Goal: Task Accomplishment & Management: Manage account settings

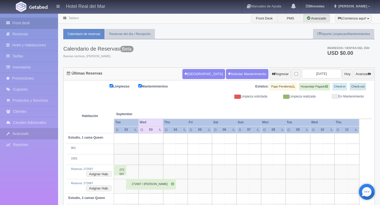
click at [27, 135] on link "Avanzado" at bounding box center [29, 133] width 58 height 11
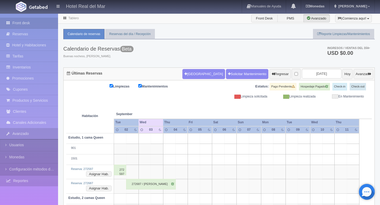
click at [17, 181] on link "Reportes" at bounding box center [29, 181] width 58 height 11
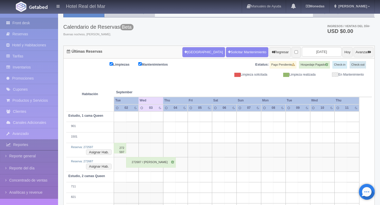
scroll to position [20, 0]
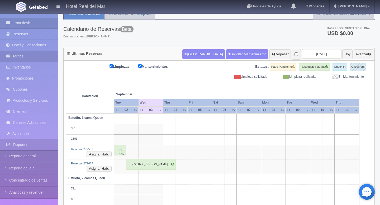
click at [40, 54] on link "Tarifas" at bounding box center [29, 56] width 58 height 11
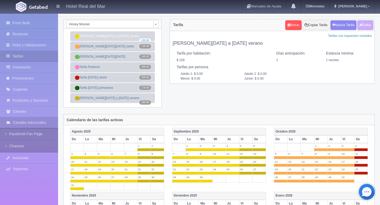
scroll to position [8, 0]
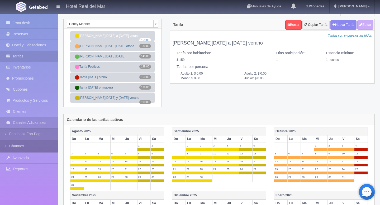
click at [20, 145] on link "Channex" at bounding box center [29, 146] width 58 height 12
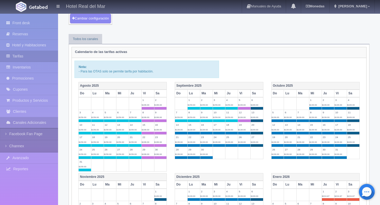
scroll to position [9, 0]
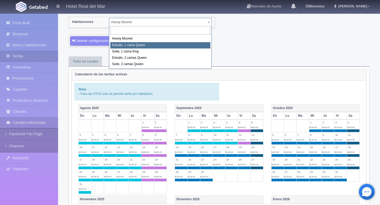
select select "2268"
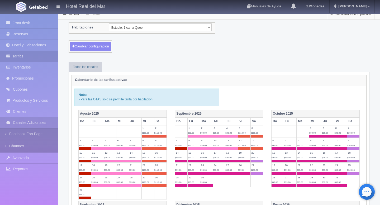
scroll to position [5, 0]
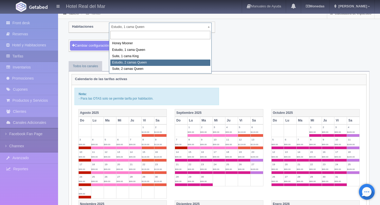
select select "2270"
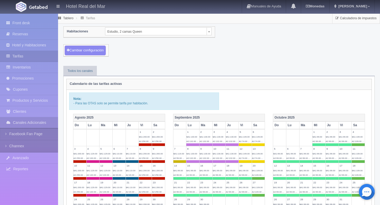
click at [253, 139] on td "6 $A1:149.00 A2:74.00 ..." at bounding box center [258, 137] width 13 height 17
click at [259, 140] on span "$A1:149.00 A2:74.00 ..." at bounding box center [257, 139] width 11 height 7
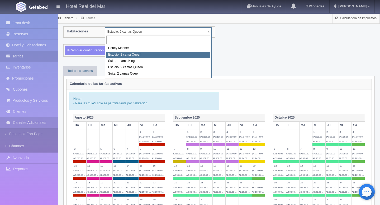
select select "2268"
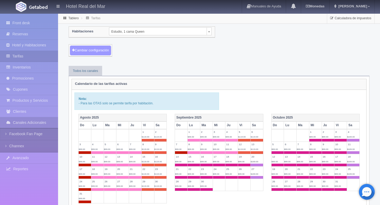
click at [105, 53] on button "Cambiar configuración" at bounding box center [90, 51] width 41 height 10
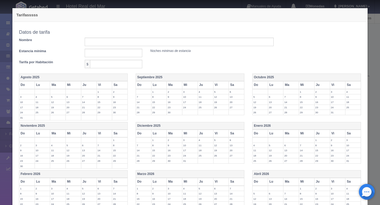
click at [376, 11] on div "Tarifasssss Copiar tarifa a la habitación Estudio, 1 cama [GEOGRAPHIC_DATA], [G…" at bounding box center [190, 102] width 380 height 205
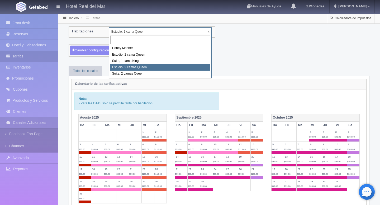
select select "2270"
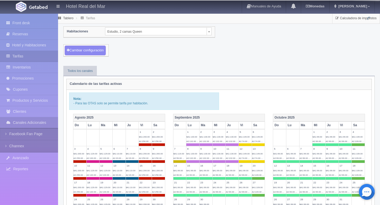
click at [217, 138] on span "$A1:130.00 A2:132.00 ..." at bounding box center [218, 139] width 12 height 7
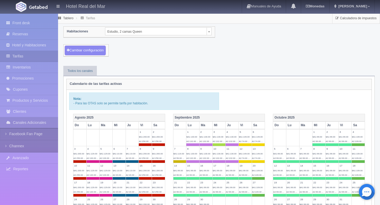
click at [217, 138] on span "$A1:130.00 A2:132.00 ..." at bounding box center [218, 139] width 12 height 7
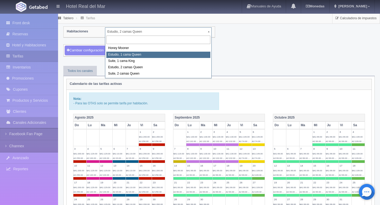
select select "2268"
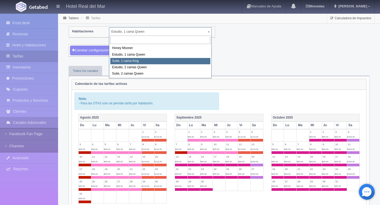
select select "2269"
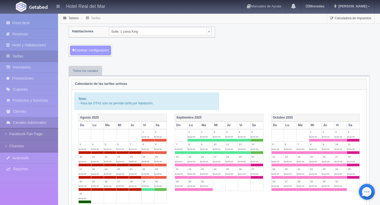
click at [98, 51] on button "Cambiar configuración" at bounding box center [90, 51] width 41 height 10
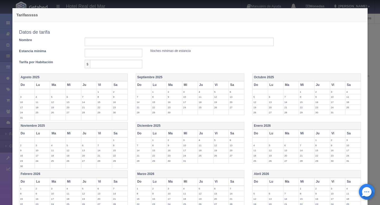
click at [217, 93] on label "5" at bounding box center [220, 91] width 15 height 5
click at [221, 98] on label "12" at bounding box center [220, 99] width 15 height 5
click at [220, 107] on label "19" at bounding box center [220, 107] width 15 height 5
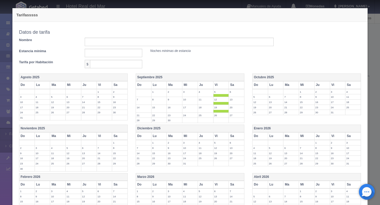
click at [218, 114] on label "26" at bounding box center [220, 115] width 15 height 5
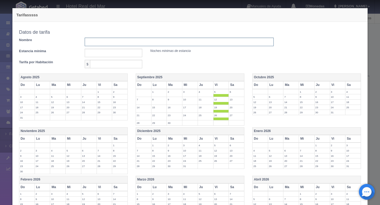
click at [104, 41] on input "text" at bounding box center [179, 42] width 189 height 8
type input "Tarifa fin de semana"
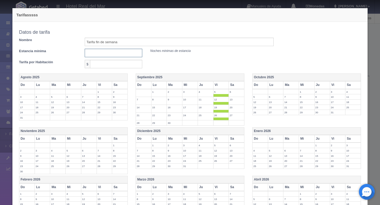
click at [97, 53] on input "text" at bounding box center [114, 53] width 58 height 8
type input "1"
click at [104, 69] on div "Tarifa por Habitación $" at bounding box center [146, 65] width 254 height 11
click at [105, 66] on input "text" at bounding box center [116, 64] width 52 height 8
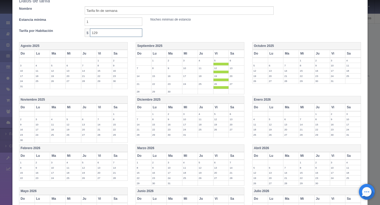
scroll to position [107, 0]
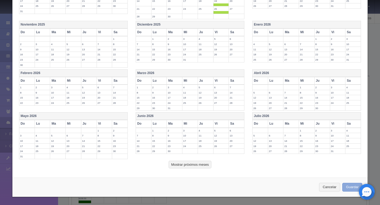
type input "129"
click at [350, 188] on button "Guardar" at bounding box center [352, 187] width 20 height 9
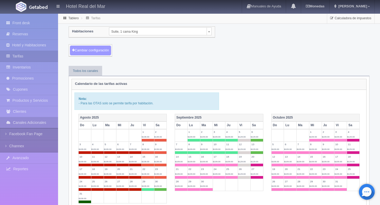
click at [99, 49] on button "Cambiar configuración" at bounding box center [90, 51] width 41 height 10
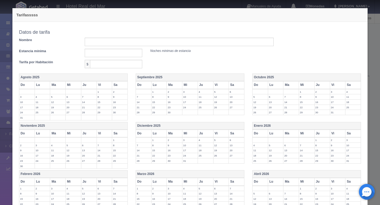
click at [336, 93] on label "3" at bounding box center [337, 91] width 15 height 5
click at [336, 99] on label "10" at bounding box center [337, 99] width 15 height 5
click at [336, 107] on label "17" at bounding box center [337, 107] width 15 height 5
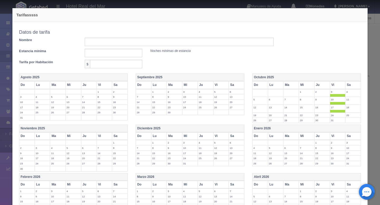
click at [335, 115] on label "24" at bounding box center [337, 115] width 15 height 5
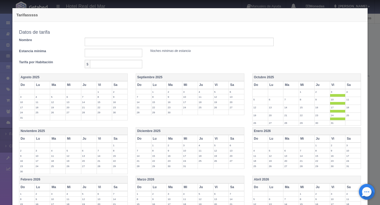
click at [334, 121] on label "31" at bounding box center [337, 122] width 15 height 5
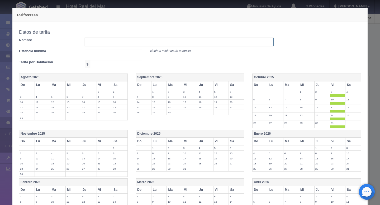
click at [122, 43] on input "text" at bounding box center [179, 42] width 189 height 8
type input "tarifa fin de semana"
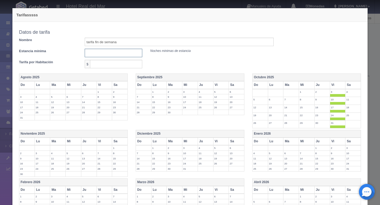
click at [96, 55] on input "text" at bounding box center [114, 53] width 58 height 8
type input "1"
click at [356, 93] on label "4" at bounding box center [352, 91] width 15 height 5
click at [354, 100] on label "11" at bounding box center [352, 99] width 15 height 5
click at [353, 111] on td "18" at bounding box center [353, 109] width 16 height 8
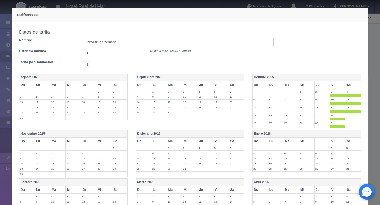
click at [352, 116] on label "25" at bounding box center [352, 115] width 15 height 5
click at [111, 64] on input "text" at bounding box center [116, 64] width 52 height 8
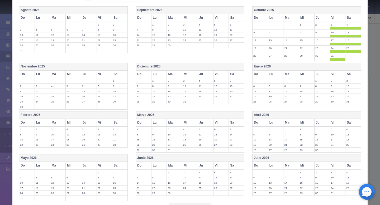
scroll to position [109, 0]
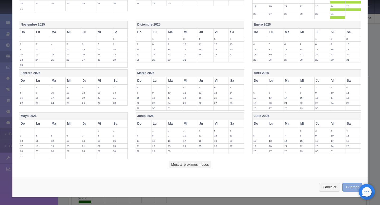
type input "129"
click at [347, 187] on button "Guardar" at bounding box center [352, 187] width 20 height 9
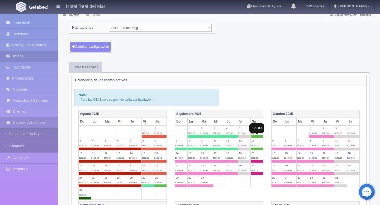
scroll to position [4, 0]
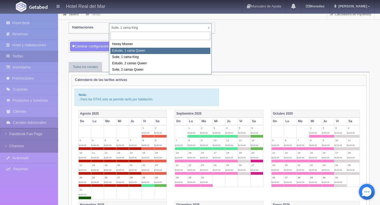
select select "2268"
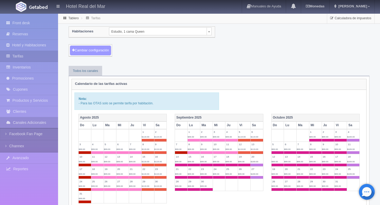
click at [107, 52] on button "Cambiar configuración" at bounding box center [90, 51] width 41 height 10
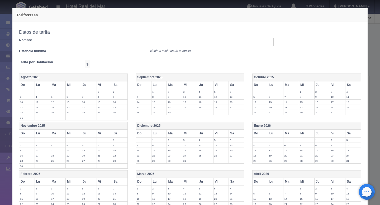
click at [217, 93] on label "5" at bounding box center [220, 91] width 15 height 5
click at [237, 92] on label "6" at bounding box center [236, 91] width 15 height 5
click at [219, 99] on label "12" at bounding box center [220, 99] width 15 height 5
click at [236, 99] on label "13" at bounding box center [236, 99] width 15 height 5
click at [235, 106] on label "20" at bounding box center [236, 107] width 15 height 5
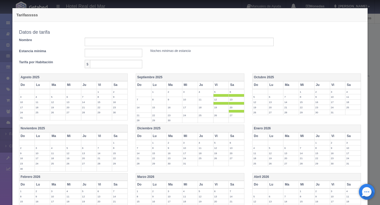
click at [216, 106] on label "19" at bounding box center [220, 107] width 15 height 5
click at [216, 115] on label "26" at bounding box center [220, 115] width 15 height 5
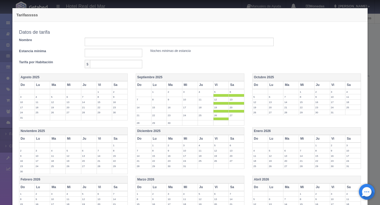
click at [235, 115] on label "27" at bounding box center [236, 115] width 15 height 5
click at [337, 92] on label "3" at bounding box center [337, 91] width 15 height 5
click at [352, 92] on label "4" at bounding box center [352, 91] width 15 height 5
click at [335, 100] on label "10" at bounding box center [337, 99] width 15 height 5
click at [349, 100] on label "11" at bounding box center [352, 99] width 15 height 5
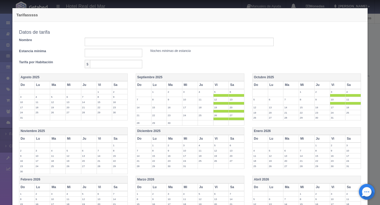
click at [336, 107] on label "17" at bounding box center [337, 107] width 15 height 5
click at [347, 107] on label "18" at bounding box center [352, 107] width 15 height 5
click at [337, 114] on label "24" at bounding box center [337, 115] width 15 height 5
click at [349, 114] on label "25" at bounding box center [352, 115] width 15 height 5
click at [337, 122] on label "31" at bounding box center [337, 122] width 15 height 5
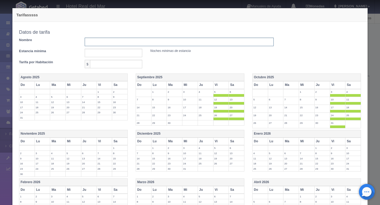
click at [145, 43] on input "text" at bounding box center [179, 42] width 189 height 8
type input "Tarifa de fin de semana"
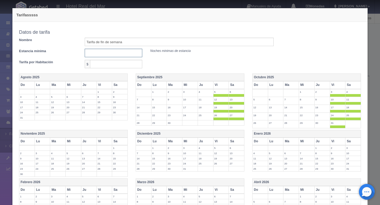
click at [125, 56] on input "text" at bounding box center [114, 53] width 58 height 8
type input "1"
click at [113, 69] on div "Tarifa por Habitación $" at bounding box center [146, 65] width 254 height 11
click at [113, 66] on input "text" at bounding box center [116, 64] width 52 height 8
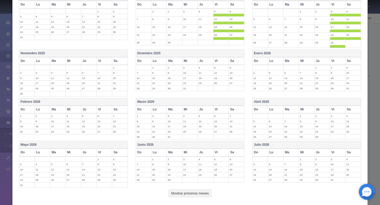
scroll to position [109, 0]
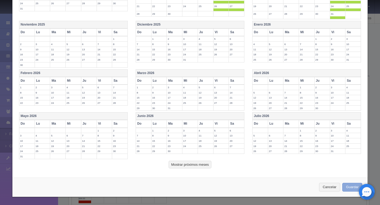
type input "119"
click at [346, 188] on button "Guardar" at bounding box center [352, 187] width 20 height 9
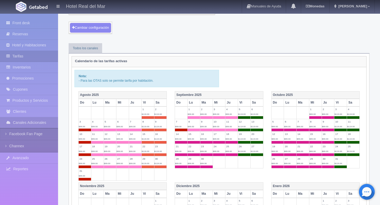
scroll to position [7, 0]
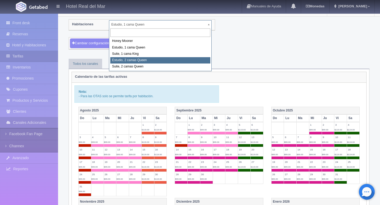
select select "2270"
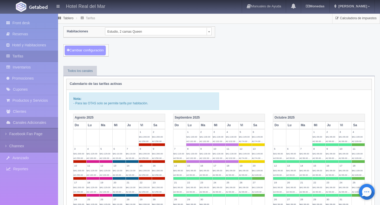
click at [94, 54] on button "Cambiar configuración" at bounding box center [85, 51] width 41 height 10
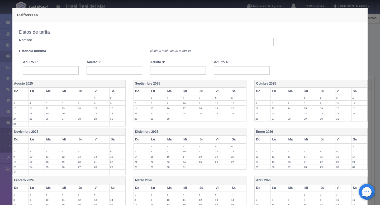
click at [217, 97] on label "5" at bounding box center [222, 97] width 16 height 5
click at [231, 101] on td "6" at bounding box center [238, 99] width 16 height 8
click at [221, 110] on label "19" at bounding box center [222, 110] width 16 height 5
click at [235, 106] on label "13" at bounding box center [238, 105] width 16 height 5
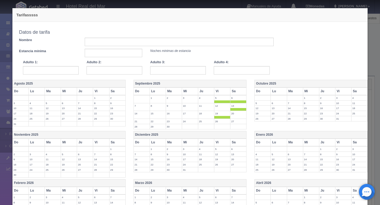
click at [219, 106] on label "12" at bounding box center [222, 105] width 16 height 5
click at [233, 114] on label "20" at bounding box center [238, 113] width 16 height 5
click at [235, 122] on label "27" at bounding box center [238, 121] width 16 height 5
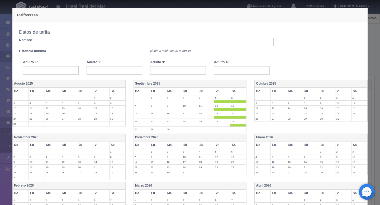
click at [225, 122] on label "26" at bounding box center [222, 121] width 16 height 5
click at [340, 99] on label "3" at bounding box center [343, 97] width 16 height 5
click at [349, 99] on label "3" at bounding box center [343, 97] width 16 height 5
click at [341, 96] on label "3" at bounding box center [343, 97] width 16 height 5
click at [353, 96] on label "4" at bounding box center [359, 97] width 16 height 5
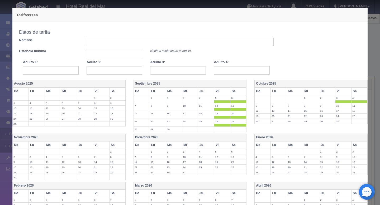
click at [356, 106] on label "11" at bounding box center [359, 105] width 16 height 5
click at [356, 111] on span at bounding box center [359, 109] width 16 height 3
click at [356, 108] on label "18" at bounding box center [359, 110] width 16 height 5
click at [345, 106] on label "10" at bounding box center [343, 105] width 16 height 5
click at [359, 106] on label "11" at bounding box center [359, 105] width 16 height 5
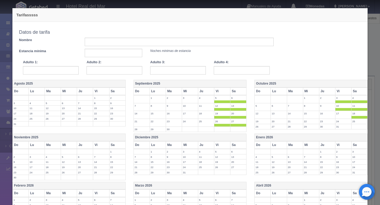
click at [345, 113] on label "17" at bounding box center [343, 113] width 16 height 5
click at [345, 120] on label "24" at bounding box center [343, 121] width 16 height 5
click at [354, 121] on label "25" at bounding box center [359, 121] width 16 height 5
click at [344, 127] on label "31" at bounding box center [343, 129] width 16 height 5
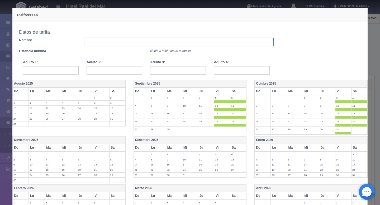
click at [120, 40] on input "text" at bounding box center [179, 42] width 189 height 8
type input "tarifa fin de semana"
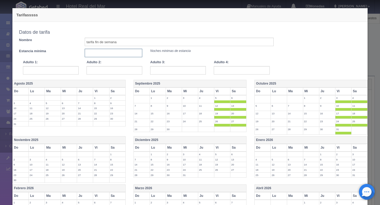
click at [96, 52] on input "text" at bounding box center [114, 53] width 58 height 8
type input "1"
click at [67, 69] on input "text" at bounding box center [51, 70] width 56 height 8
type input "149"
click at [136, 74] on input "text" at bounding box center [114, 70] width 56 height 8
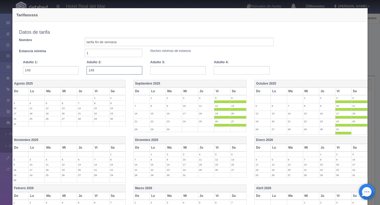
type input "149"
click at [181, 71] on input "text" at bounding box center [178, 70] width 56 height 8
type input "154"
click at [241, 70] on input "text" at bounding box center [242, 70] width 56 height 8
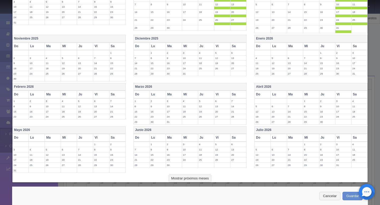
scroll to position [110, 0]
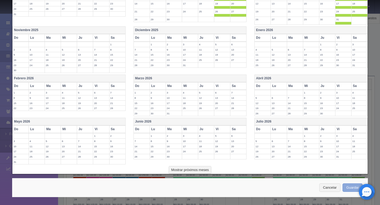
type input "169"
click at [347, 186] on button "Guardar" at bounding box center [352, 187] width 20 height 9
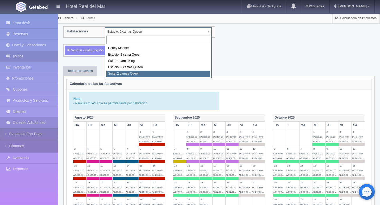
select select "2271"
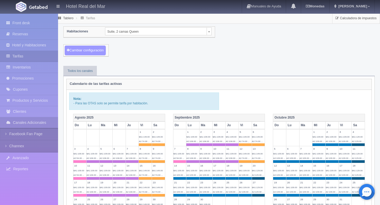
click at [104, 48] on button "Cambiar configuración" at bounding box center [85, 51] width 41 height 10
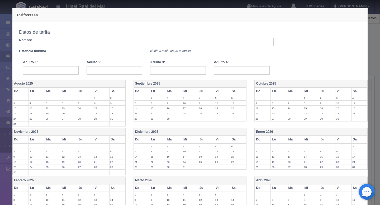
click at [115, 37] on div "Datos de tarifa" at bounding box center [146, 32] width 262 height 11
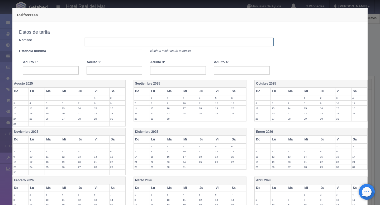
click at [114, 41] on input "text" at bounding box center [179, 42] width 189 height 8
type input "tarifa fin de semana"
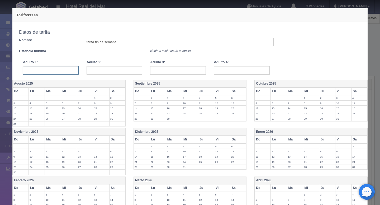
click at [62, 71] on input "text" at bounding box center [51, 70] width 56 height 8
type input "154"
click at [112, 67] on input "text" at bounding box center [114, 70] width 56 height 8
type input "154"
click at [162, 70] on input "text" at bounding box center [178, 70] width 56 height 8
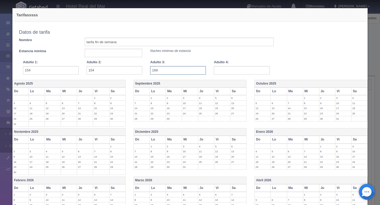
type input "169"
click at [234, 73] on input "text" at bounding box center [242, 70] width 56 height 8
type input "173"
click at [117, 54] on input "text" at bounding box center [114, 53] width 58 height 8
type input "1"
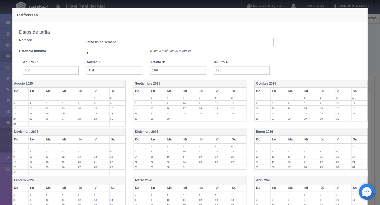
click at [221, 97] on label "5" at bounding box center [222, 97] width 16 height 5
click at [235, 99] on label "6" at bounding box center [238, 97] width 16 height 5
click at [235, 106] on label "13" at bounding box center [238, 105] width 16 height 5
click at [222, 106] on label "12" at bounding box center [222, 105] width 16 height 5
click at [222, 114] on label "19" at bounding box center [222, 113] width 16 height 5
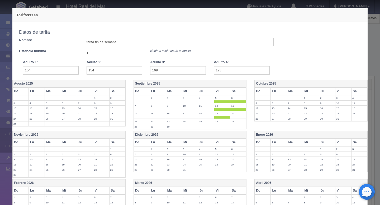
click at [236, 117] on td "20" at bounding box center [238, 115] width 16 height 8
click at [234, 124] on td at bounding box center [238, 126] width 16 height 5
click at [223, 124] on label "26" at bounding box center [222, 121] width 16 height 5
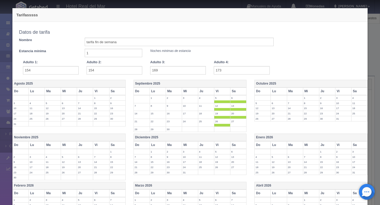
click at [235, 123] on label "27" at bounding box center [238, 121] width 16 height 5
click at [343, 99] on label "3" at bounding box center [343, 97] width 16 height 5
click at [356, 99] on label "4" at bounding box center [359, 97] width 16 height 5
click at [356, 106] on label "11" at bounding box center [359, 105] width 16 height 5
click at [342, 106] on label "10" at bounding box center [343, 105] width 16 height 5
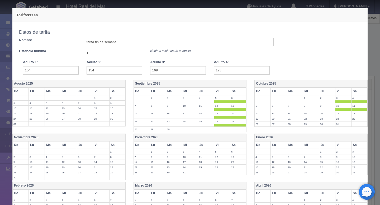
click at [342, 117] on label "24" at bounding box center [343, 118] width 16 height 5
click at [353, 115] on label "18" at bounding box center [359, 113] width 16 height 5
click at [354, 121] on label "25" at bounding box center [359, 121] width 16 height 5
click at [340, 115] on label "17" at bounding box center [343, 113] width 16 height 5
click at [341, 130] on label "31" at bounding box center [343, 129] width 16 height 5
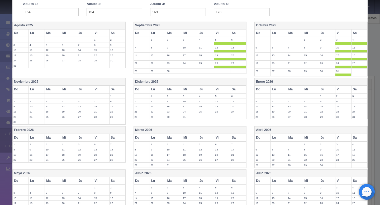
scroll to position [110, 0]
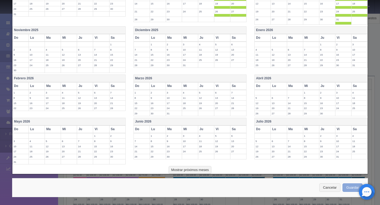
click at [353, 191] on button "Guardar" at bounding box center [352, 187] width 20 height 9
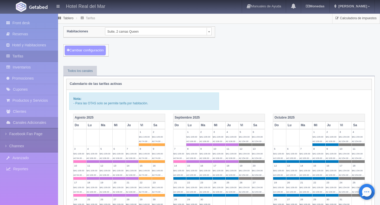
click at [102, 52] on button "Cambiar configuración" at bounding box center [85, 51] width 41 height 10
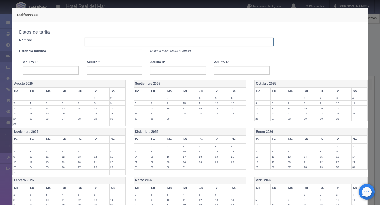
click at [121, 45] on input "text" at bounding box center [179, 42] width 189 height 8
type input "tarifa entre semana"
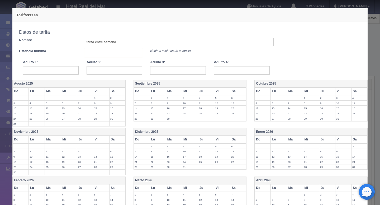
click at [112, 52] on input "text" at bounding box center [114, 53] width 58 height 8
type input "1"
click at [68, 71] on input "text" at bounding box center [51, 70] width 56 height 8
type input "129"
click at [105, 69] on input "text" at bounding box center [114, 70] width 56 height 8
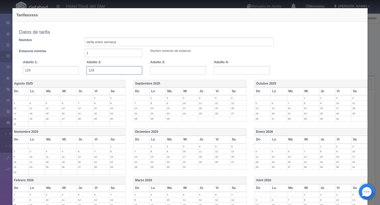
type input "129"
click at [160, 72] on input "text" at bounding box center [178, 70] width 56 height 8
type input "134"
click at [238, 71] on input "text" at bounding box center [242, 70] width 56 height 8
type input "149"
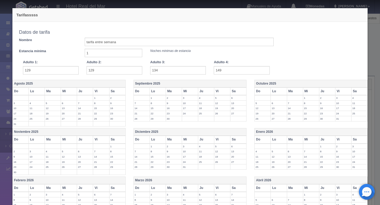
click at [151, 85] on th "Septiembre 2025" at bounding box center [189, 84] width 113 height 8
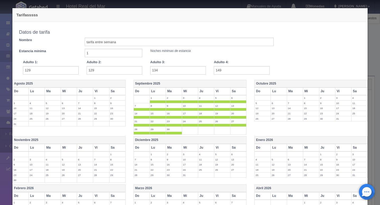
click at [221, 102] on span at bounding box center [222, 101] width 16 height 3
click at [235, 101] on span at bounding box center [238, 101] width 16 height 3
click at [235, 107] on label "13" at bounding box center [238, 105] width 16 height 5
click at [223, 108] on label "12" at bounding box center [222, 105] width 16 height 5
click at [223, 113] on label "19" at bounding box center [222, 113] width 16 height 5
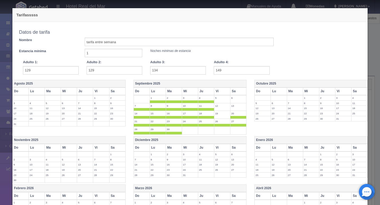
click at [235, 115] on label "20" at bounding box center [238, 113] width 16 height 5
click at [235, 123] on label "27" at bounding box center [238, 121] width 16 height 5
click at [219, 123] on label "26" at bounding box center [222, 121] width 16 height 5
click at [270, 83] on th "Octubre 2025" at bounding box center [310, 84] width 113 height 8
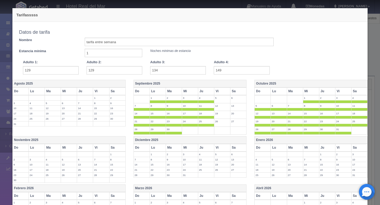
click at [346, 100] on span at bounding box center [343, 101] width 16 height 3
click at [357, 100] on span at bounding box center [359, 101] width 16 height 3
click at [357, 107] on label "11" at bounding box center [359, 105] width 16 height 5
click at [357, 113] on label "18" at bounding box center [359, 113] width 16 height 5
click at [357, 120] on label "25" at bounding box center [359, 121] width 16 height 5
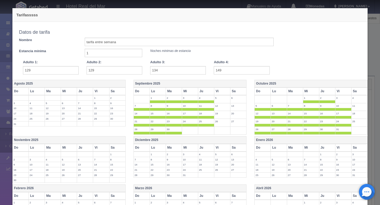
click at [342, 120] on label "24" at bounding box center [343, 121] width 16 height 5
click at [342, 117] on span at bounding box center [343, 117] width 16 height 3
click at [342, 105] on label "10" at bounding box center [343, 105] width 16 height 5
click at [342, 130] on label "31" at bounding box center [343, 129] width 16 height 5
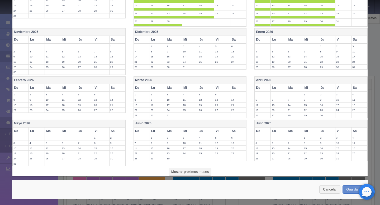
scroll to position [110, 0]
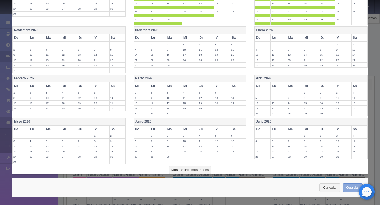
click at [349, 188] on button "Guardar" at bounding box center [352, 187] width 20 height 9
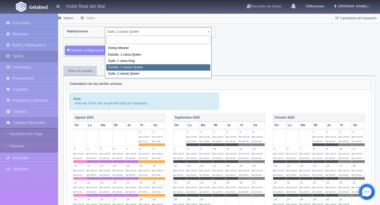
select select "2270"
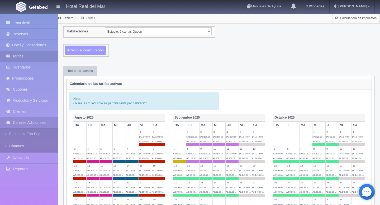
click at [95, 52] on button "Cambiar configuración" at bounding box center [85, 51] width 41 height 10
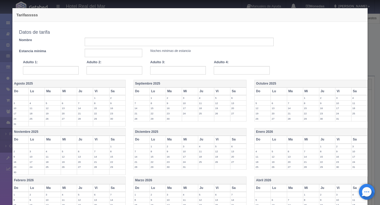
click at [153, 84] on th "Septiembre 2025" at bounding box center [189, 84] width 113 height 8
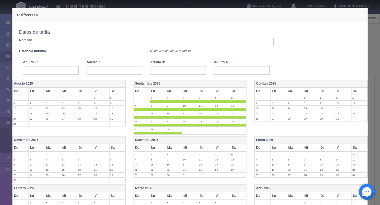
click at [225, 100] on span at bounding box center [222, 101] width 16 height 3
click at [238, 100] on span at bounding box center [238, 101] width 16 height 3
click at [238, 110] on span at bounding box center [238, 109] width 16 height 3
click at [226, 110] on span at bounding box center [222, 109] width 16 height 3
click at [226, 118] on span at bounding box center [222, 117] width 16 height 3
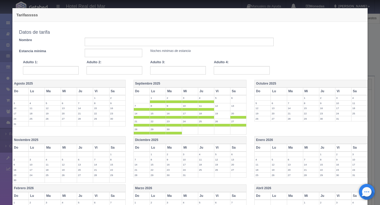
click at [239, 118] on span at bounding box center [238, 117] width 16 height 3
click at [238, 125] on span at bounding box center [238, 125] width 16 height 3
click at [225, 125] on span at bounding box center [222, 125] width 16 height 3
click at [268, 83] on th "Octubre 2025" at bounding box center [310, 84] width 113 height 8
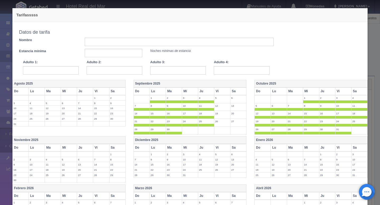
click at [345, 101] on span at bounding box center [343, 101] width 16 height 3
click at [357, 101] on span at bounding box center [359, 101] width 16 height 3
click at [357, 106] on label "11" at bounding box center [359, 105] width 16 height 5
click at [358, 116] on span at bounding box center [359, 117] width 16 height 3
click at [358, 123] on label "25" at bounding box center [359, 121] width 16 height 5
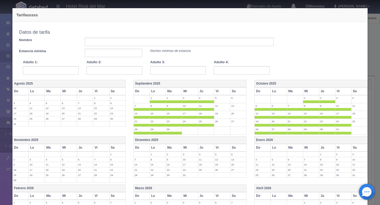
click at [343, 123] on label "24" at bounding box center [343, 121] width 16 height 5
click at [343, 128] on label "31" at bounding box center [343, 129] width 16 height 5
click at [343, 117] on span at bounding box center [343, 117] width 16 height 3
click at [343, 112] on label "17" at bounding box center [343, 113] width 16 height 5
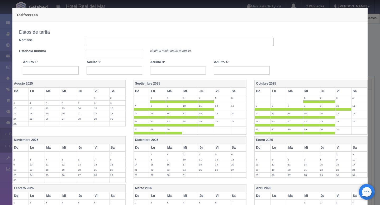
click at [342, 108] on span at bounding box center [343, 109] width 16 height 3
click at [68, 71] on input "text" at bounding box center [51, 70] width 56 height 8
type input "129"
click at [97, 71] on input "text" at bounding box center [114, 70] width 56 height 8
type input "129"
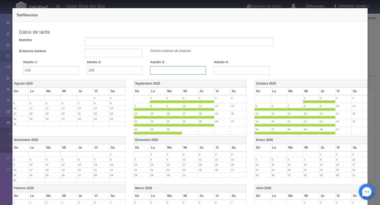
click at [156, 70] on input "text" at bounding box center [178, 70] width 56 height 8
type input "134"
click at [231, 72] on input "text" at bounding box center [242, 70] width 56 height 8
type input "149"
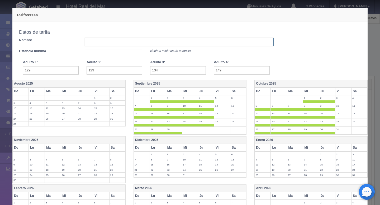
click at [134, 40] on input "text" at bounding box center [179, 42] width 189 height 8
type input "tarifa entre semana"
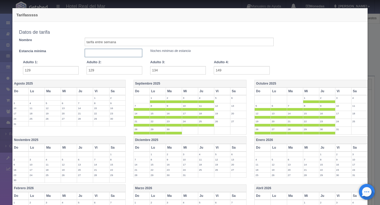
click at [123, 54] on input "text" at bounding box center [114, 53] width 58 height 8
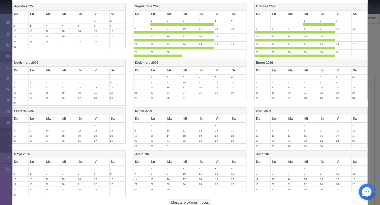
scroll to position [110, 0]
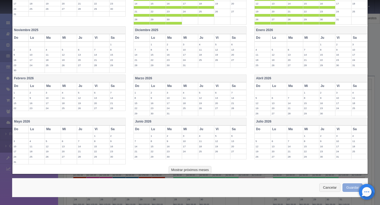
type input "1"
click at [348, 188] on button "Guardar" at bounding box center [352, 187] width 20 height 9
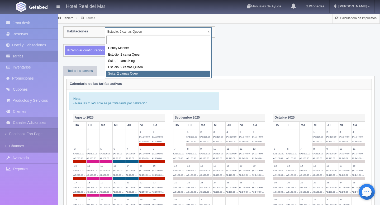
select select "2271"
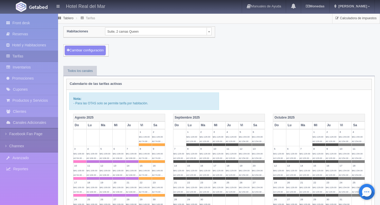
click at [240, 149] on label "12" at bounding box center [245, 148] width 13 height 5
click at [241, 137] on span "$A1:154.00 A2:154.00 ..." at bounding box center [245, 139] width 12 height 7
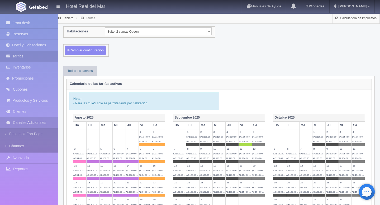
click at [243, 142] on span "$A1:154.00 A2:154.00 ..." at bounding box center [245, 139] width 12 height 7
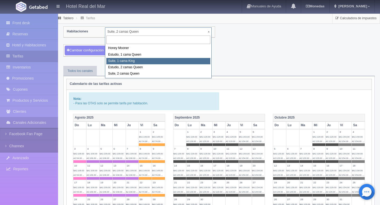
select select "2269"
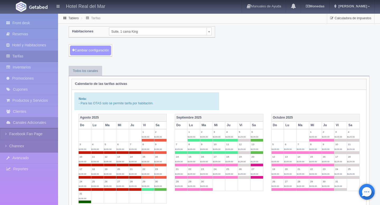
click at [103, 53] on button "Cambiar configuración" at bounding box center [90, 51] width 41 height 10
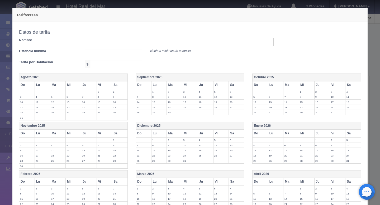
click at [154, 79] on th "Septiembre 2025" at bounding box center [190, 78] width 108 height 8
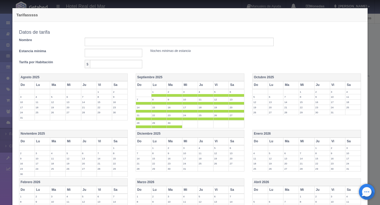
click at [225, 93] on label "5" at bounding box center [220, 91] width 15 height 5
click at [234, 94] on span at bounding box center [236, 95] width 15 height 3
click at [233, 101] on label "13" at bounding box center [236, 99] width 15 height 5
click at [223, 101] on label "12" at bounding box center [220, 99] width 15 height 5
click at [223, 111] on span at bounding box center [220, 111] width 15 height 3
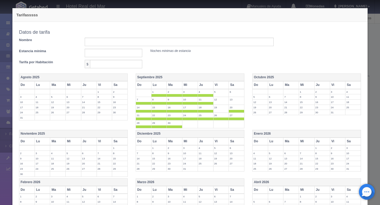
click at [240, 112] on span at bounding box center [236, 111] width 15 height 3
click at [238, 118] on span at bounding box center [236, 119] width 15 height 3
click at [221, 118] on span at bounding box center [220, 119] width 15 height 3
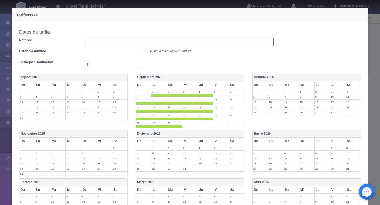
click at [124, 42] on input "text" at bounding box center [179, 42] width 189 height 8
type input "tarifia entre semana"
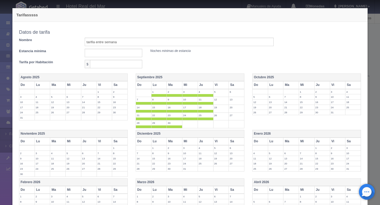
click at [270, 80] on th "Octubre 2025" at bounding box center [306, 78] width 108 height 8
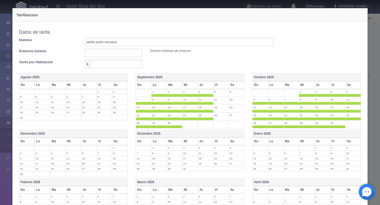
click at [335, 92] on label "3" at bounding box center [337, 91] width 15 height 5
click at [348, 92] on label "4" at bounding box center [352, 91] width 15 height 5
click at [348, 102] on span at bounding box center [352, 103] width 15 height 3
click at [348, 105] on label "18" at bounding box center [352, 107] width 15 height 5
click at [348, 115] on label "25" at bounding box center [352, 115] width 15 height 5
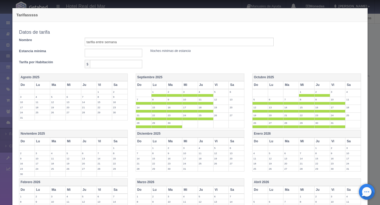
click at [337, 116] on label "24" at bounding box center [337, 115] width 15 height 5
click at [337, 112] on span at bounding box center [337, 111] width 15 height 3
click at [337, 102] on span at bounding box center [337, 103] width 15 height 3
click at [337, 124] on label "31" at bounding box center [337, 122] width 15 height 5
click at [114, 53] on input "text" at bounding box center [114, 53] width 58 height 8
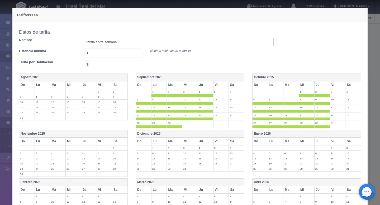
type input "1"
click at [110, 64] on input "text" at bounding box center [116, 64] width 52 height 8
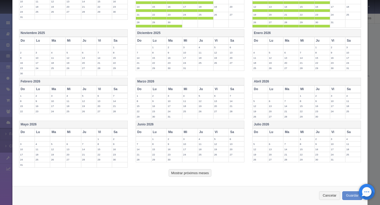
scroll to position [109, 0]
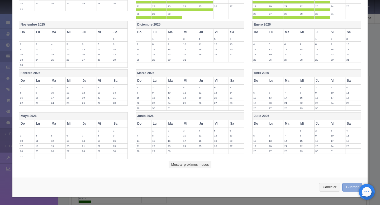
type input "109"
click at [352, 187] on button "Guardar" at bounding box center [352, 187] width 20 height 9
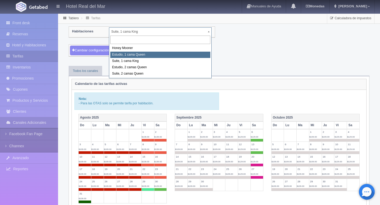
select select "2268"
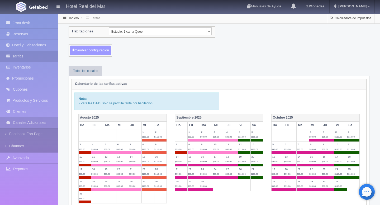
click at [99, 51] on button "Cambiar configuración" at bounding box center [90, 51] width 41 height 10
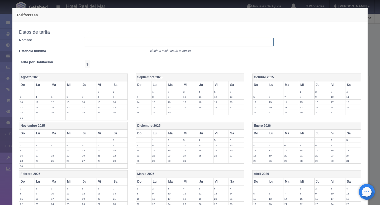
click at [205, 43] on input "text" at bounding box center [179, 42] width 189 height 8
type input "1"
type input "tarifa entre semana"
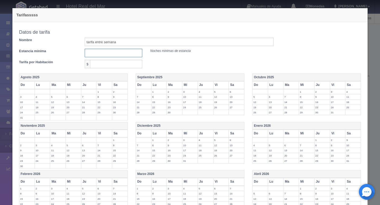
click at [93, 54] on input "text" at bounding box center [114, 53] width 58 height 8
type input "1"
click at [103, 65] on input "text" at bounding box center [116, 64] width 52 height 8
type input "109"
click at [154, 79] on th "Septiembre 2025" at bounding box center [190, 78] width 108 height 8
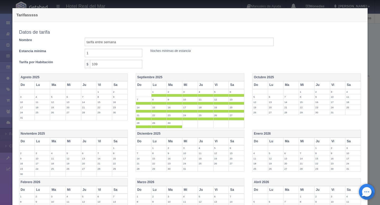
click at [265, 79] on th "Octubre 2025" at bounding box center [306, 78] width 108 height 8
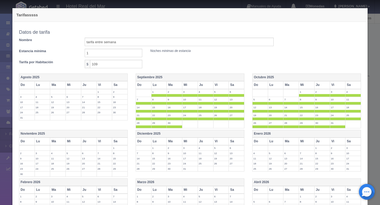
click at [219, 89] on label "5" at bounding box center [220, 91] width 15 height 5
click at [234, 83] on th "Sa" at bounding box center [237, 85] width 16 height 8
click at [220, 84] on th "Vi" at bounding box center [221, 85] width 16 height 8
click at [344, 85] on th "Vi" at bounding box center [338, 85] width 16 height 8
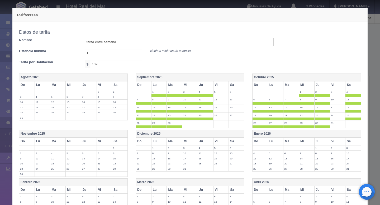
click at [356, 85] on th "Sa" at bounding box center [353, 85] width 16 height 8
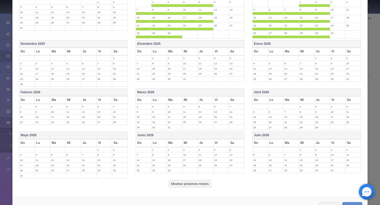
scroll to position [109, 0]
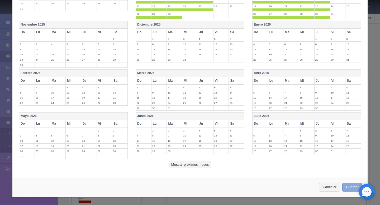
click at [351, 186] on button "Guardar" at bounding box center [352, 187] width 20 height 9
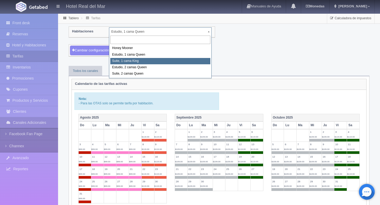
select select "2269"
